Goal: Task Accomplishment & Management: Use online tool/utility

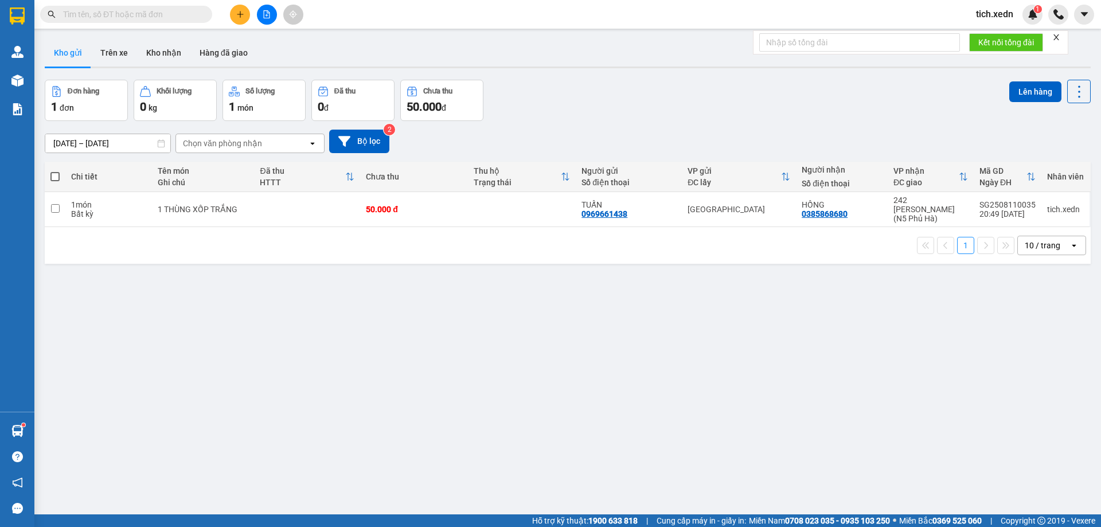
click at [57, 176] on span at bounding box center [54, 176] width 9 height 9
click at [55, 171] on input "checkbox" at bounding box center [55, 171] width 0 height 0
checkbox input "true"
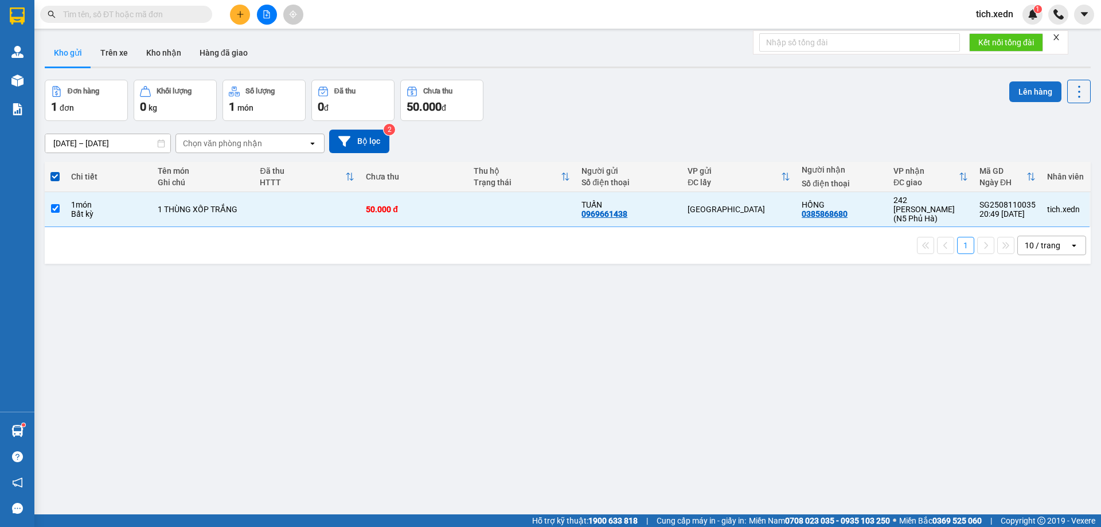
click at [1034, 86] on button "Lên hàng" at bounding box center [1035, 91] width 52 height 21
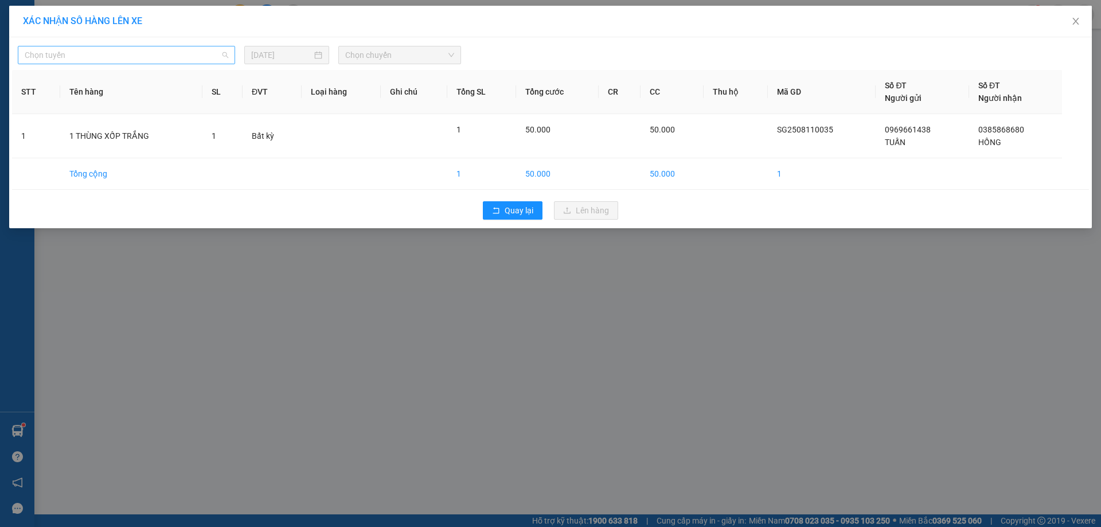
click at [219, 59] on span "Chọn tuyến" at bounding box center [127, 54] width 204 height 17
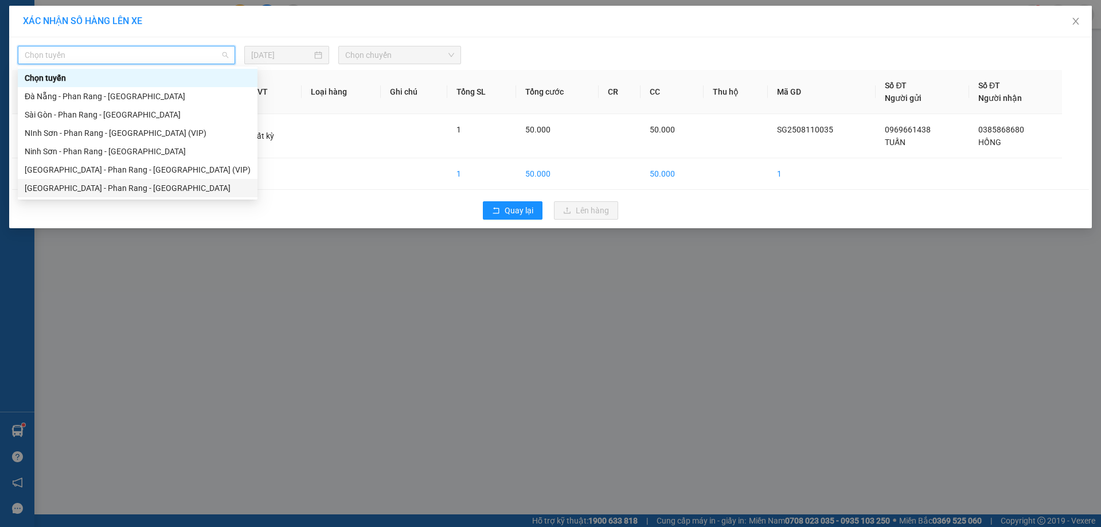
click at [205, 184] on div "[GEOGRAPHIC_DATA] - Phan Rang - [GEOGRAPHIC_DATA]" at bounding box center [138, 188] width 226 height 13
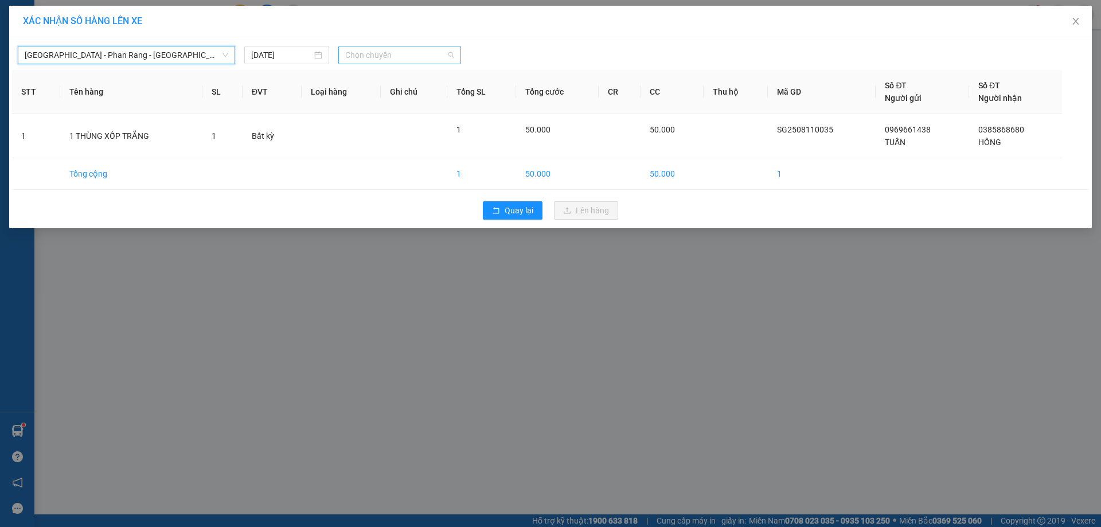
click at [367, 52] on span "Chọn chuyến" at bounding box center [399, 54] width 109 height 17
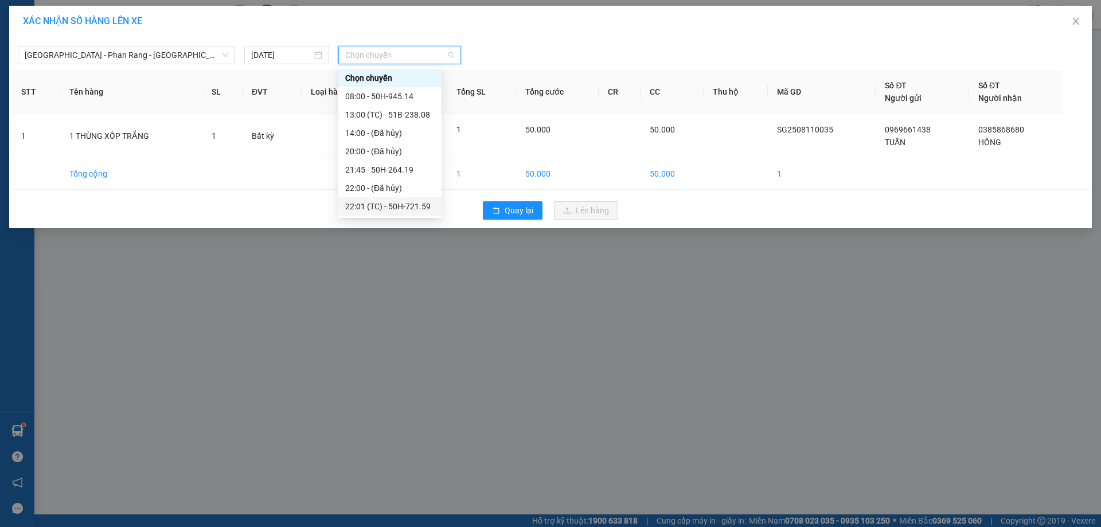
click at [428, 202] on div "22:01 (TC) - 50H-721.59" at bounding box center [389, 206] width 89 height 13
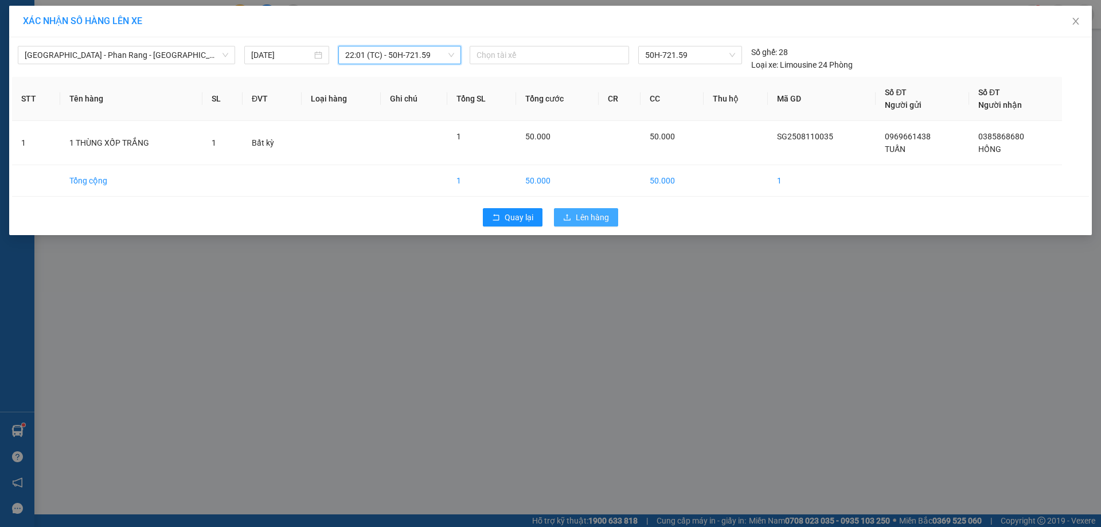
click at [581, 211] on button "Lên hàng" at bounding box center [586, 217] width 64 height 18
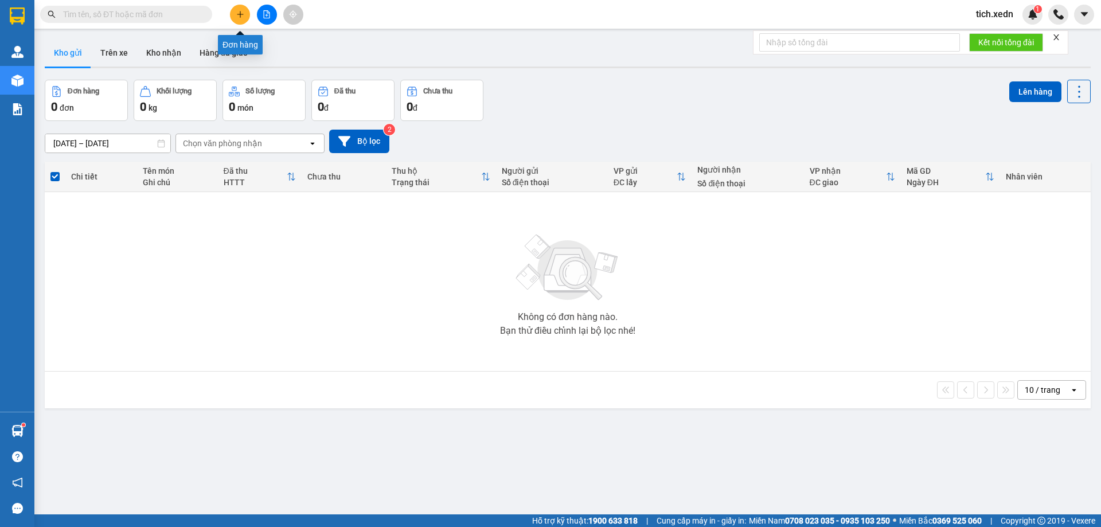
click at [239, 15] on icon "plus" at bounding box center [240, 14] width 8 height 8
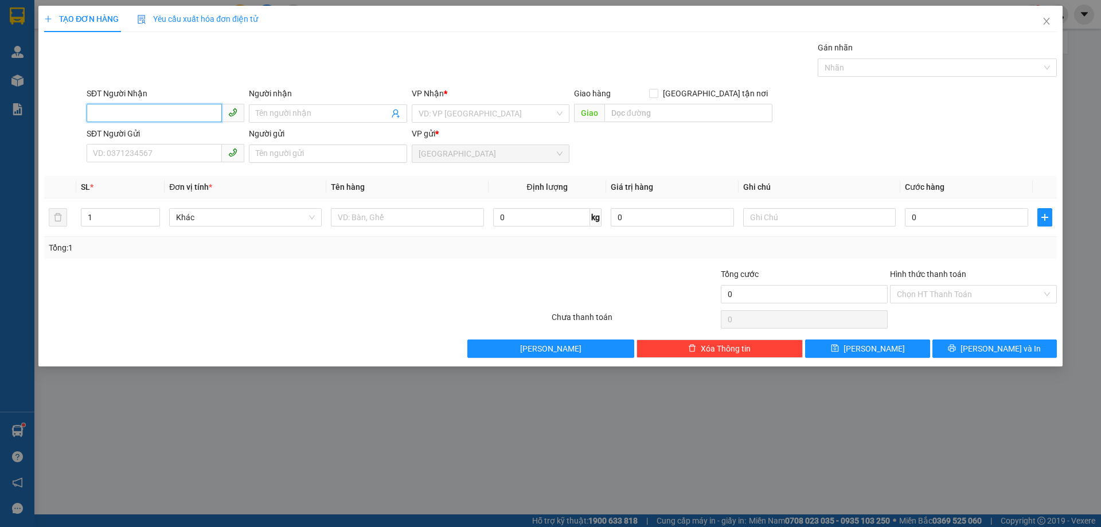
click at [163, 109] on input "SĐT Người Nhận" at bounding box center [154, 113] width 135 height 18
click at [1050, 10] on span "Close" at bounding box center [1047, 22] width 32 height 32
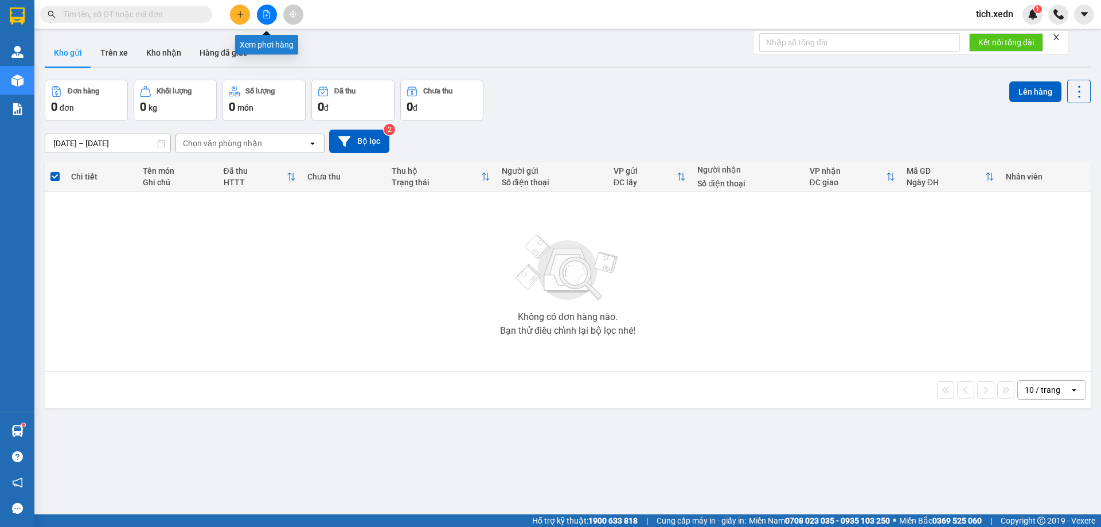
click at [267, 12] on icon "file-add" at bounding box center [267, 14] width 8 height 8
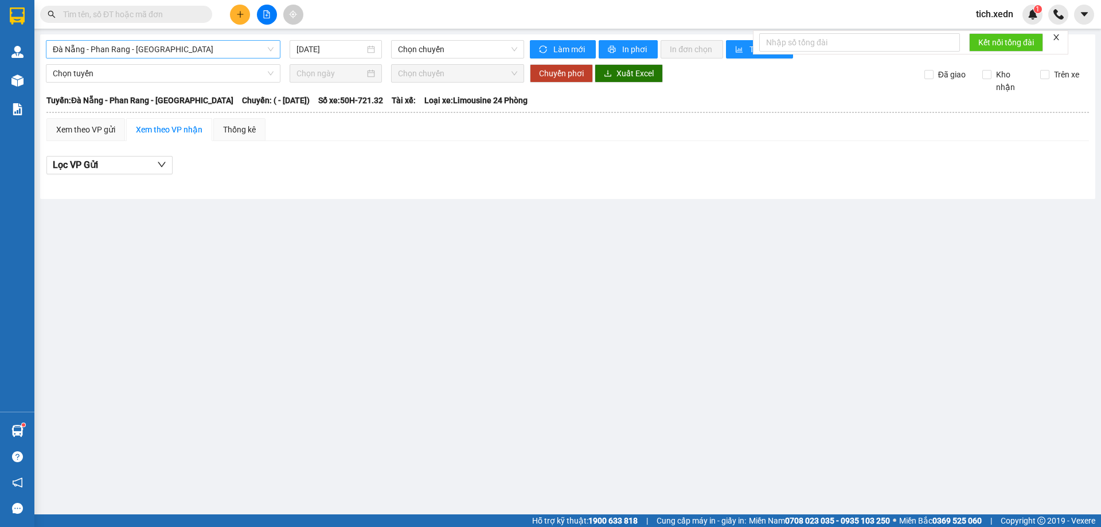
click at [248, 49] on span "Đà Nẵng - Phan Rang - [GEOGRAPHIC_DATA]" at bounding box center [163, 49] width 221 height 17
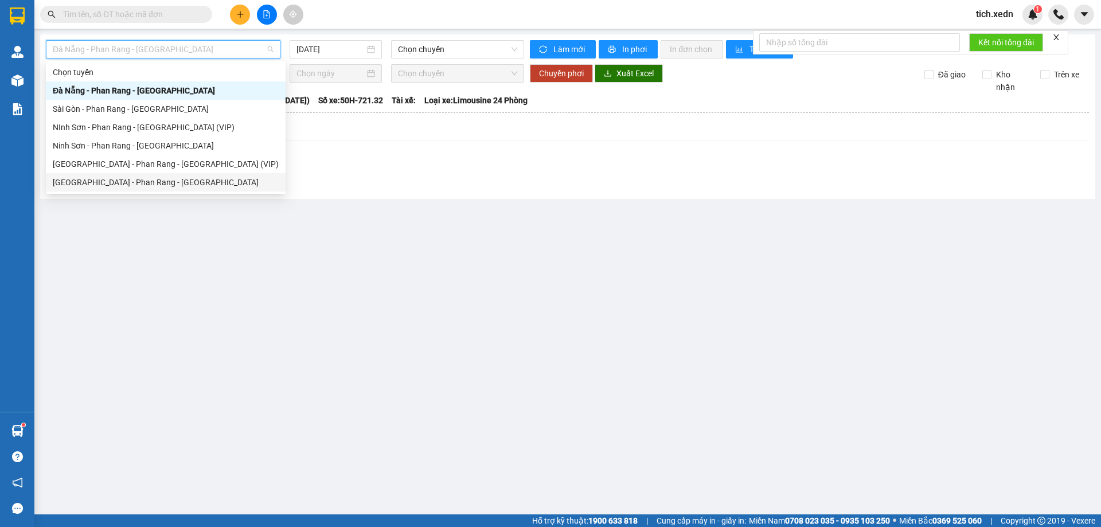
click at [185, 182] on div "[GEOGRAPHIC_DATA] - Phan Rang - [GEOGRAPHIC_DATA]" at bounding box center [166, 182] width 226 height 13
type input "[DATE]"
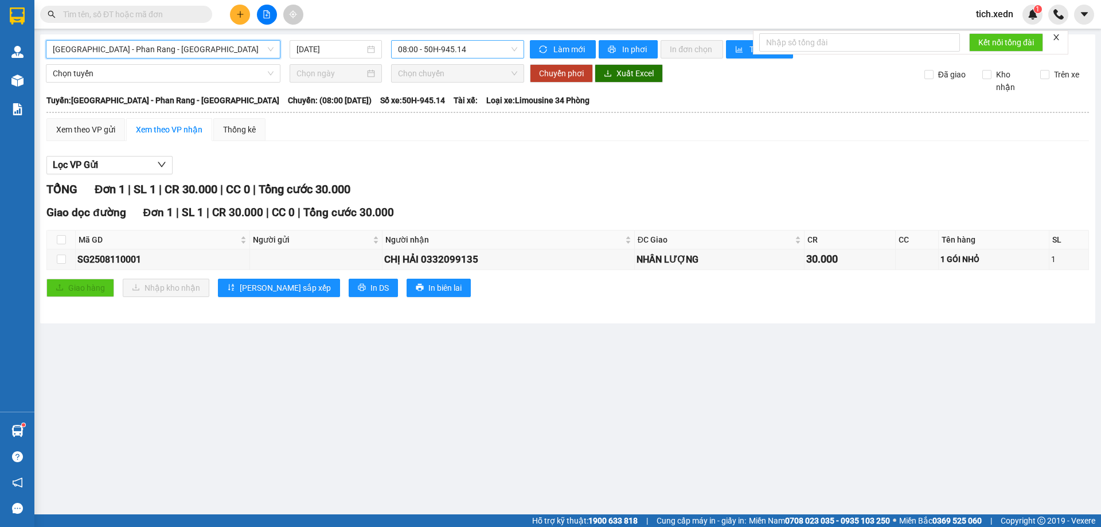
click at [461, 50] on span "08:00 - 50H-945.14" at bounding box center [457, 49] width 119 height 17
click at [299, 145] on div "Xem theo VP gửi Xem theo VP nhận Thống kê Lọc VP Gửi TỔNG Đơn 1 | SL 1 | CR 30…" at bounding box center [567, 214] width 1043 height 193
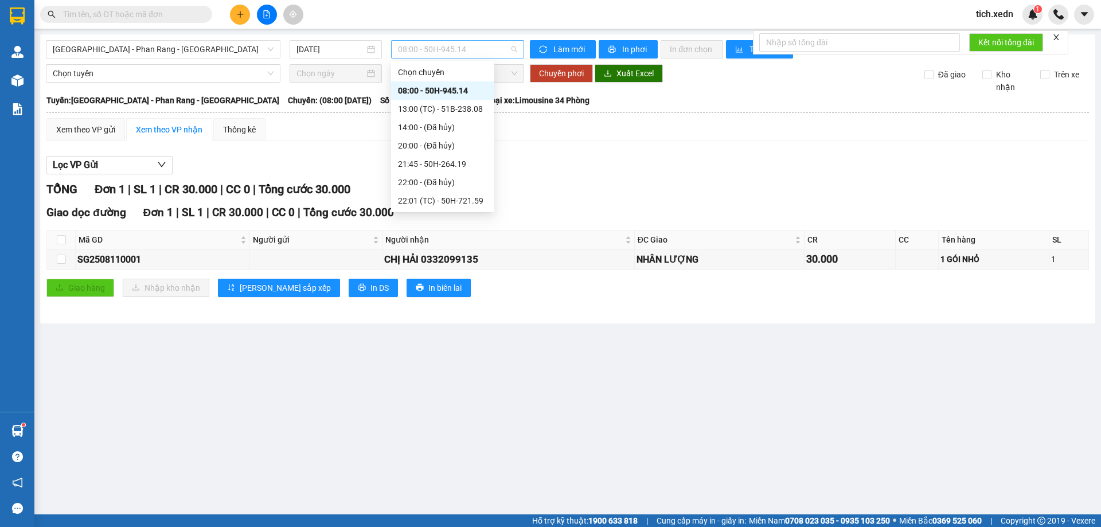
click at [474, 46] on span "08:00 - 50H-945.14" at bounding box center [457, 49] width 119 height 17
click at [474, 162] on div "21:45 - 50H-264.19" at bounding box center [442, 164] width 89 height 13
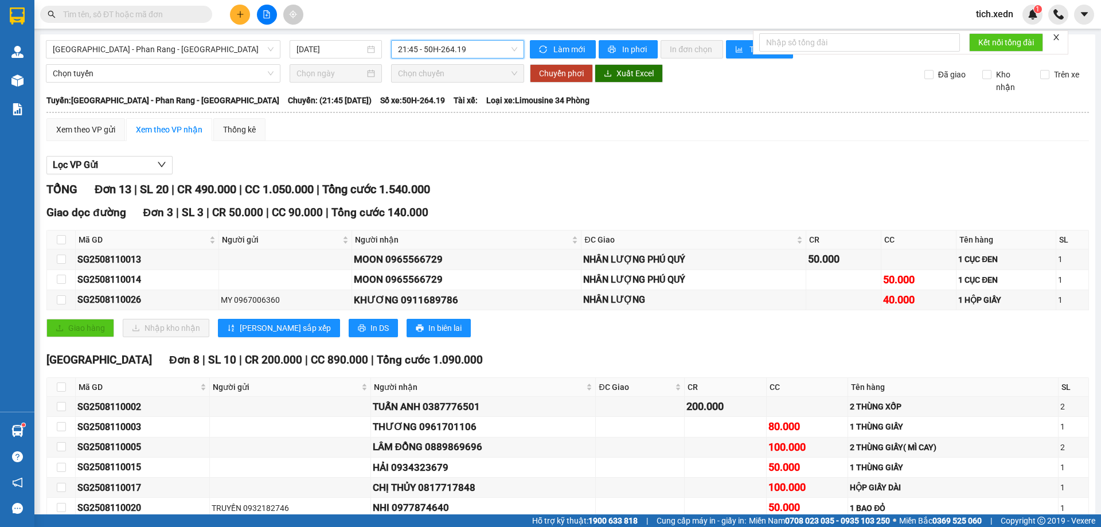
click at [472, 55] on span "21:45 - 50H-264.19" at bounding box center [457, 49] width 119 height 17
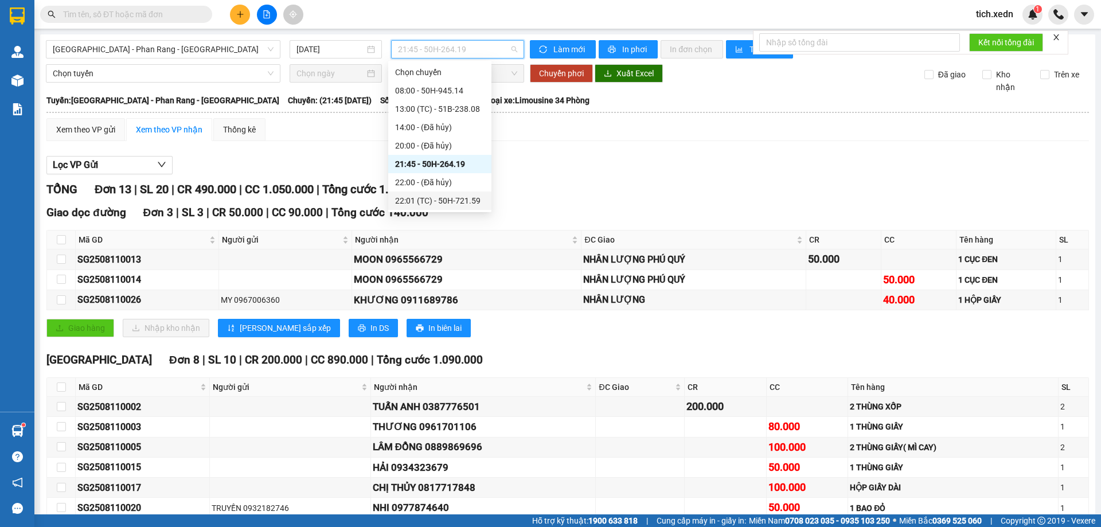
click at [462, 197] on div "22:01 (TC) - 50H-721.59" at bounding box center [439, 200] width 89 height 13
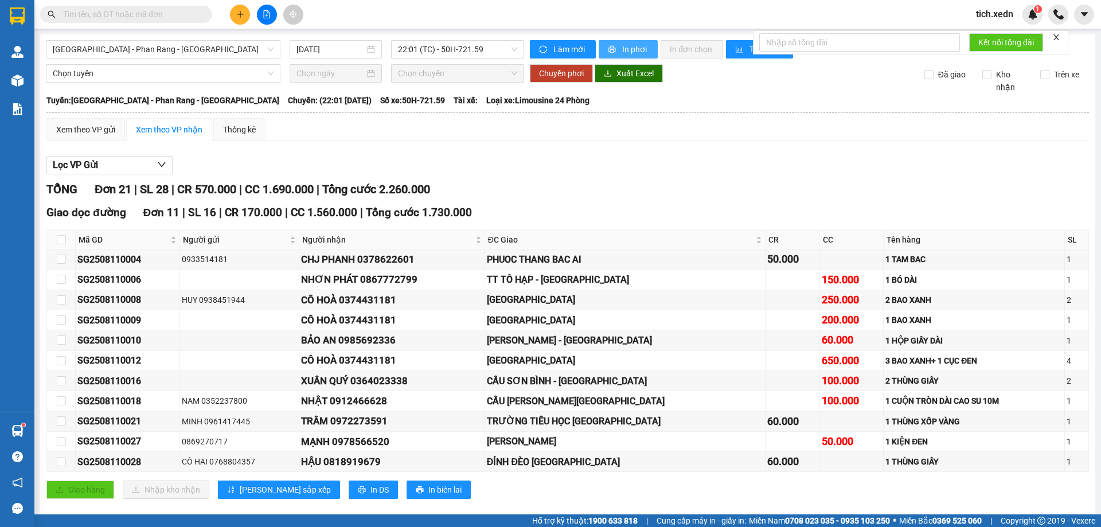
click at [624, 46] on span "In phơi" at bounding box center [635, 49] width 26 height 13
click at [481, 48] on span "22:01 (TC) - 50H-721.59" at bounding box center [457, 49] width 119 height 17
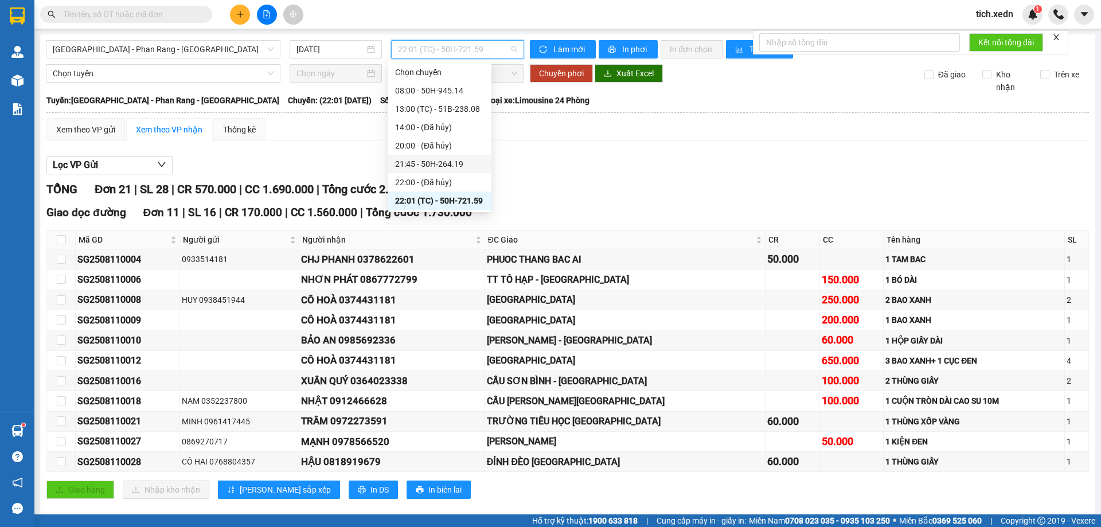
click at [449, 162] on div "21:45 - 50H-264.19" at bounding box center [439, 164] width 89 height 13
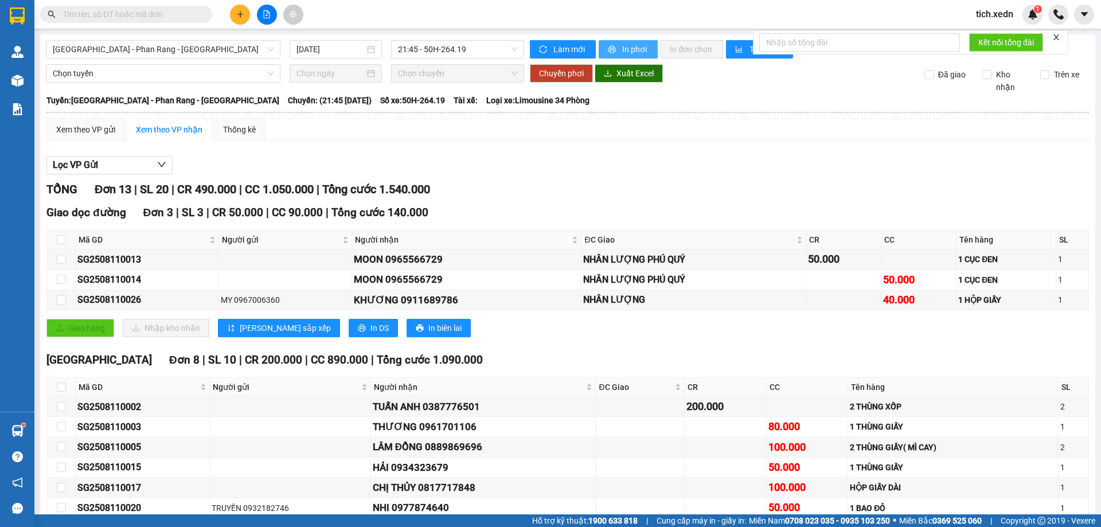
click at [615, 48] on button "In phơi" at bounding box center [628, 49] width 59 height 18
